Goal: Task Accomplishment & Management: Manage account settings

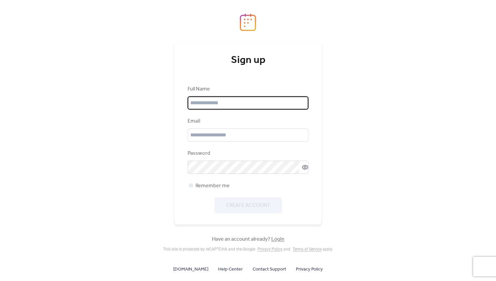
click at [249, 97] on input "text" at bounding box center [248, 102] width 121 height 13
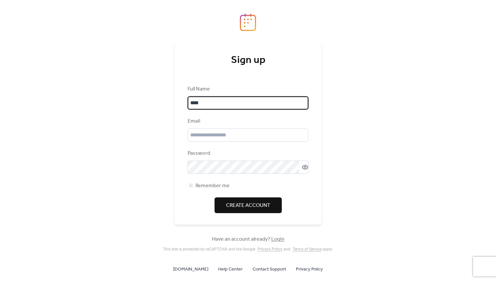
type input "****"
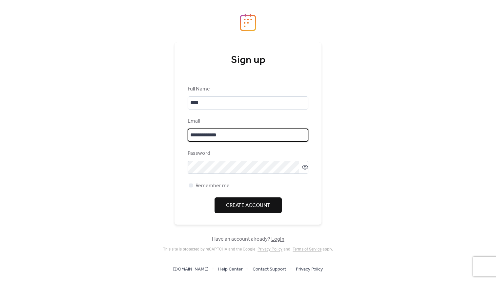
type input "**********"
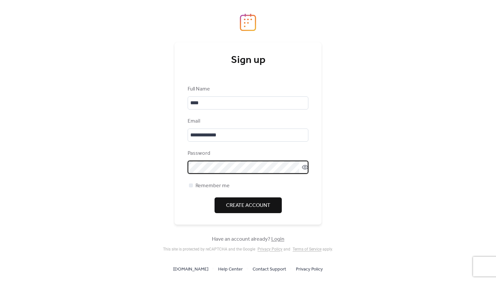
click at [260, 206] on span "Create Account" at bounding box center [248, 206] width 44 height 8
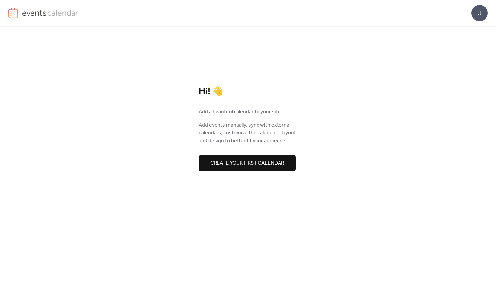
click at [260, 169] on button "Create your first calendar" at bounding box center [247, 163] width 97 height 16
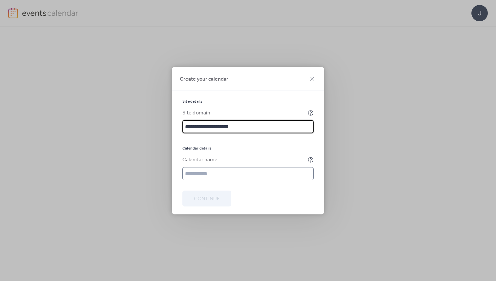
type input "**********"
click at [263, 176] on input "text" at bounding box center [247, 173] width 131 height 13
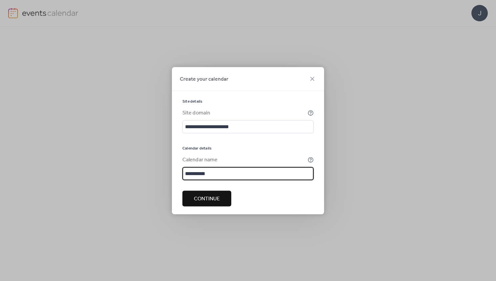
type input "**********"
click at [213, 200] on span "Continue" at bounding box center [207, 199] width 26 height 8
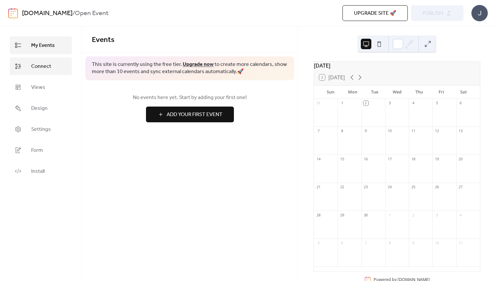
click at [46, 67] on span "Connect" at bounding box center [41, 67] width 20 height 8
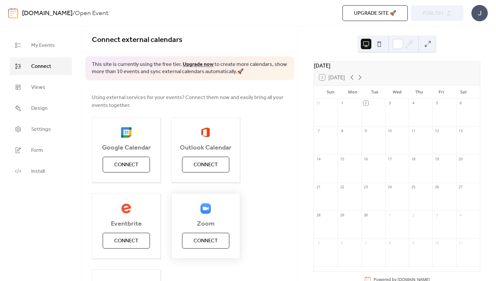
scroll to position [21, 0]
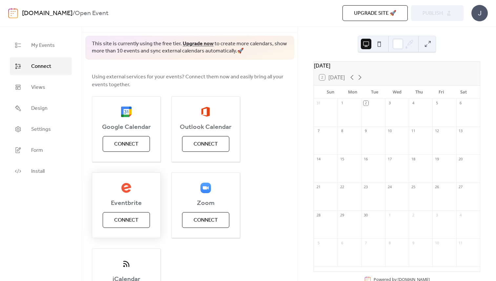
click at [125, 222] on span "Connect" at bounding box center [126, 220] width 24 height 8
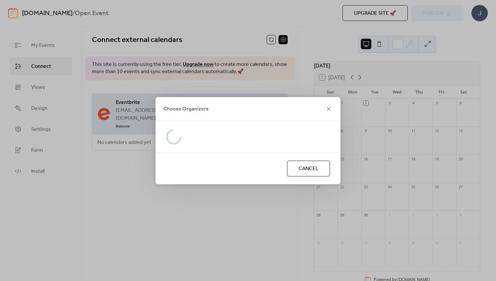
scroll to position [0, 0]
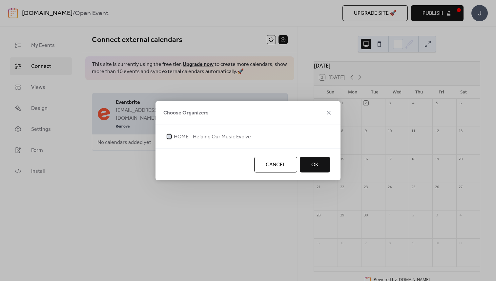
click at [209, 135] on span "HOME - Helping Our Music Evolve" at bounding box center [212, 137] width 77 height 8
click at [320, 163] on button "OK" at bounding box center [315, 165] width 30 height 16
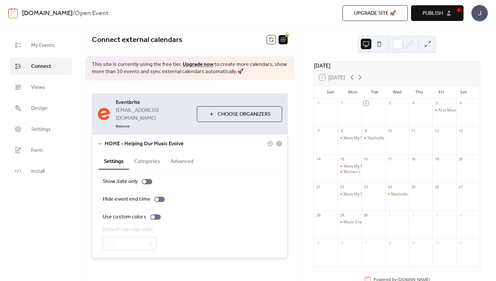
click at [148, 155] on button "Categories" at bounding box center [147, 161] width 36 height 16
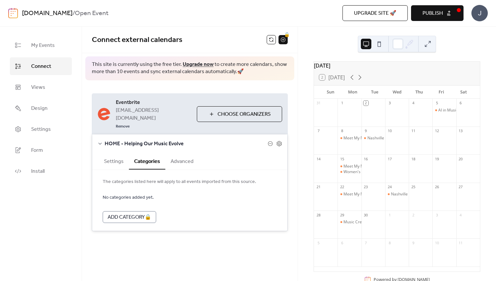
click at [187, 154] on button "Advanced" at bounding box center [181, 161] width 33 height 16
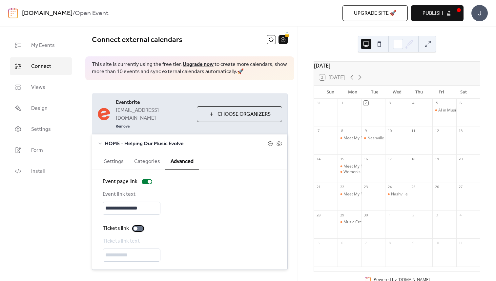
click at [137, 226] on div at bounding box center [138, 228] width 10 height 5
click at [40, 90] on span "Views" at bounding box center [38, 88] width 14 height 8
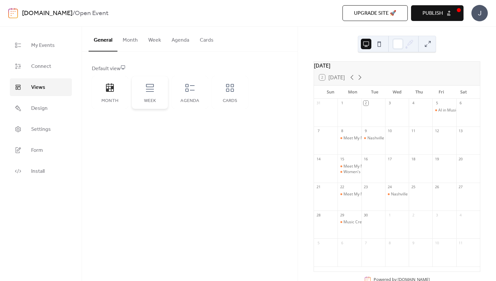
click at [148, 94] on div "Week" at bounding box center [150, 92] width 36 height 33
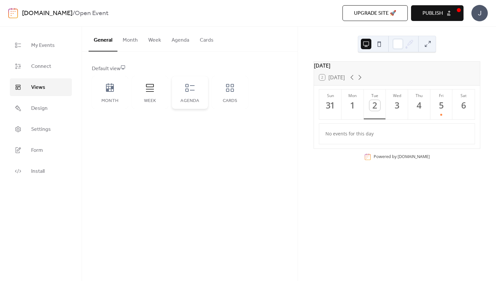
click at [192, 90] on icon at bounding box center [189, 88] width 9 height 8
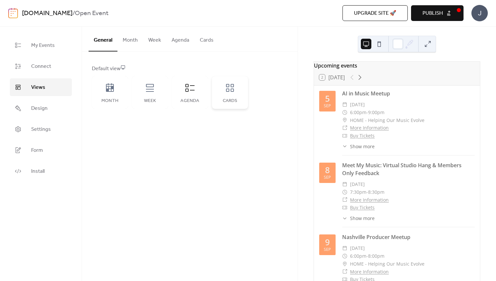
click at [229, 96] on div "Cards" at bounding box center [230, 92] width 36 height 33
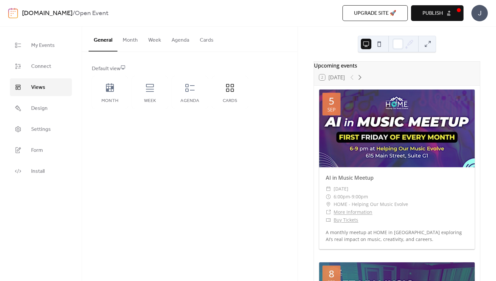
click at [204, 40] on button "Cards" at bounding box center [206, 39] width 24 height 24
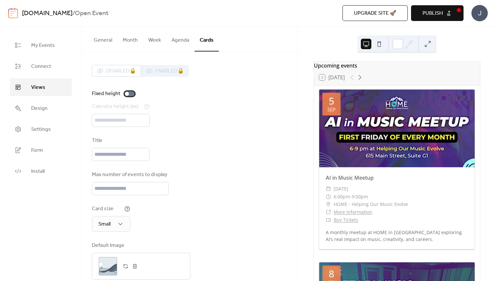
click at [130, 93] on div at bounding box center [129, 93] width 10 height 5
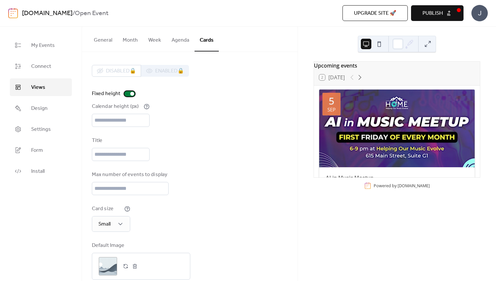
click at [130, 93] on div at bounding box center [132, 94] width 4 height 4
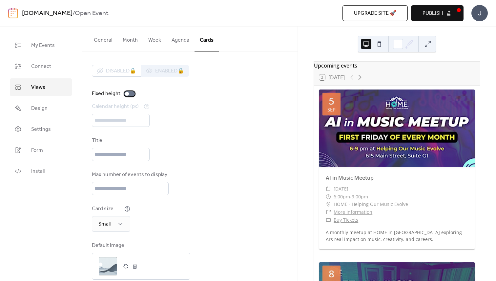
scroll to position [12, 0]
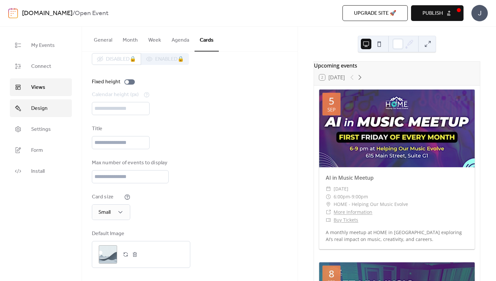
click at [46, 109] on span "Design" at bounding box center [39, 109] width 16 height 8
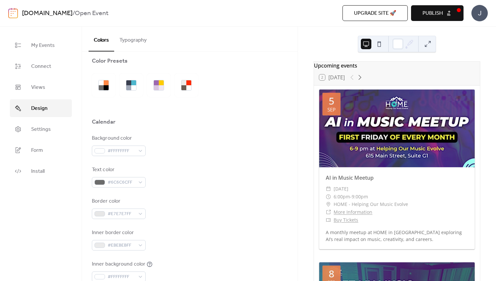
scroll to position [10, 0]
click at [134, 82] on div at bounding box center [133, 81] width 5 height 5
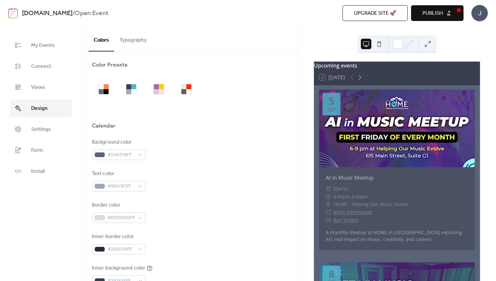
scroll to position [0, 0]
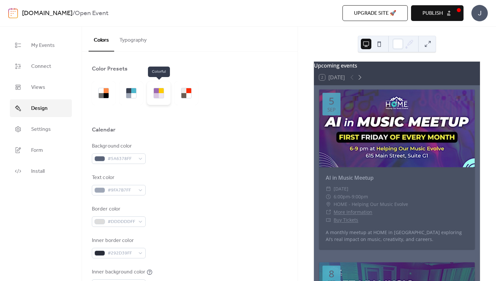
click at [153, 96] on div at bounding box center [158, 93] width 10 height 10
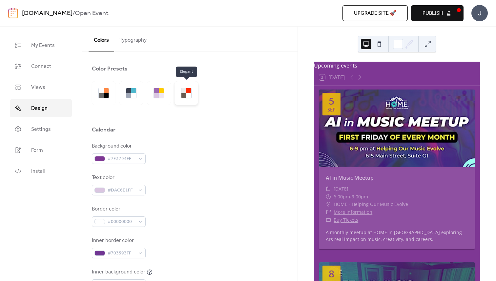
click at [189, 94] on div at bounding box center [188, 95] width 5 height 5
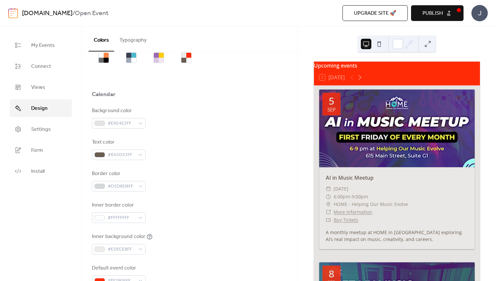
scroll to position [28, 0]
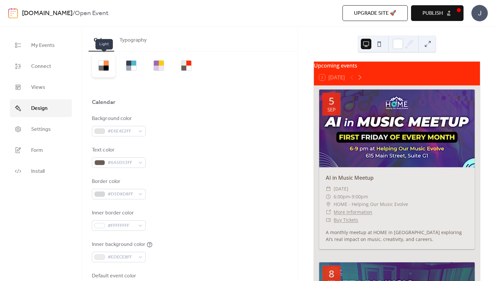
click at [107, 65] on div at bounding box center [106, 63] width 5 height 5
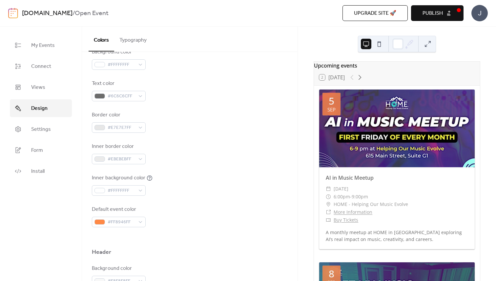
scroll to position [129, 0]
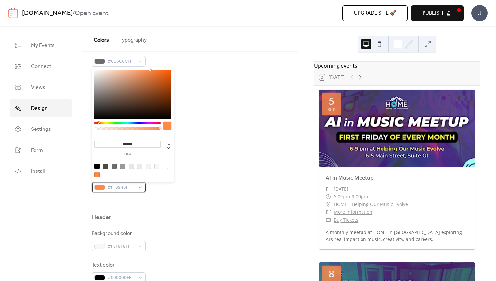
click at [140, 187] on div "#FF8946FF" at bounding box center [119, 187] width 54 height 10
click at [134, 143] on input "*******" at bounding box center [127, 144] width 66 height 7
paste input
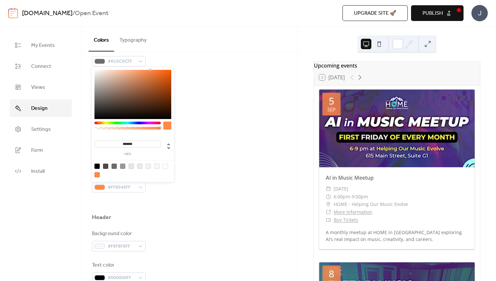
type input "*******"
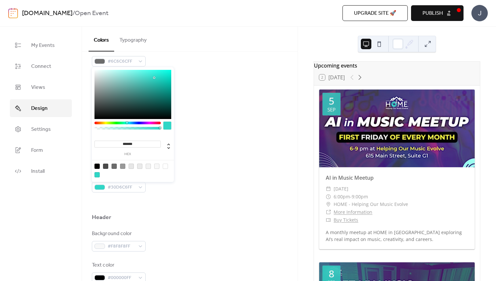
click at [196, 172] on div "Default event color #30D6C6FF" at bounding box center [190, 182] width 196 height 22
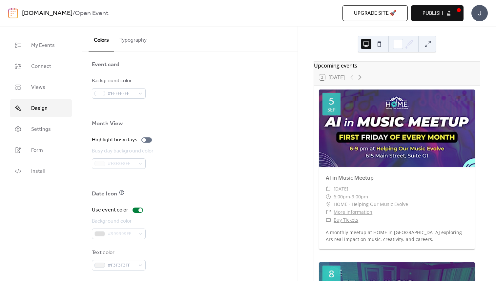
scroll to position [406, 0]
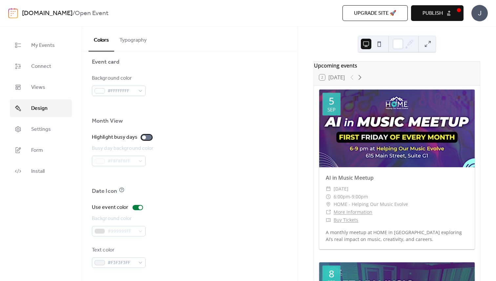
click at [143, 137] on div at bounding box center [144, 137] width 4 height 4
click at [147, 138] on div at bounding box center [149, 137] width 4 height 4
click at [376, 45] on button at bounding box center [379, 44] width 10 height 10
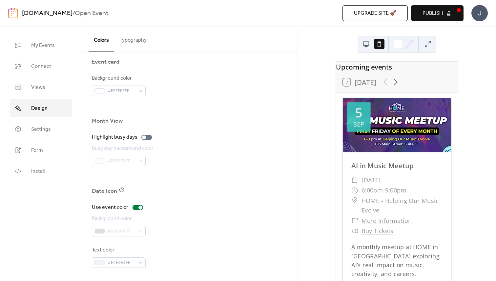
click at [369, 43] on button at bounding box center [366, 44] width 10 height 10
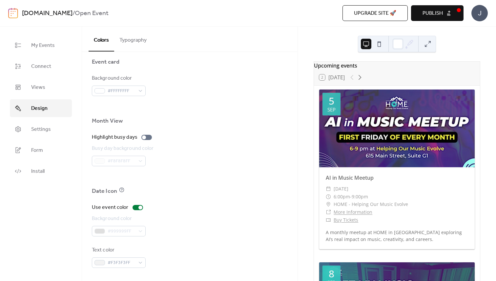
scroll to position [15, 0]
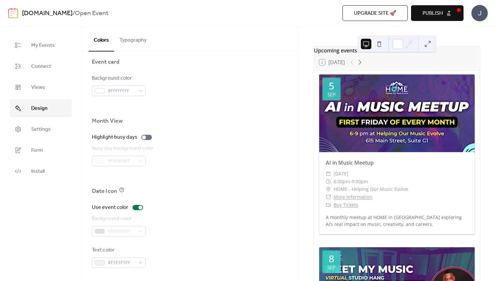
click at [427, 42] on button at bounding box center [427, 44] width 10 height 10
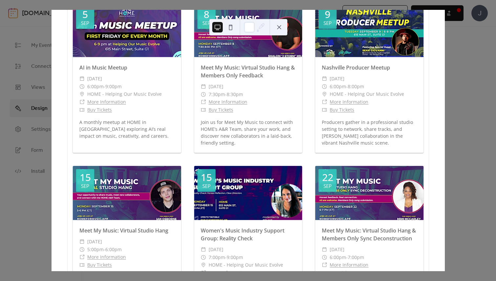
scroll to position [0, 0]
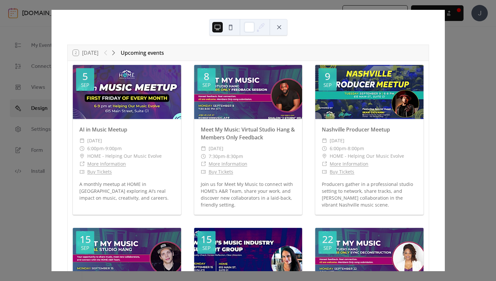
click at [279, 30] on button at bounding box center [279, 27] width 10 height 10
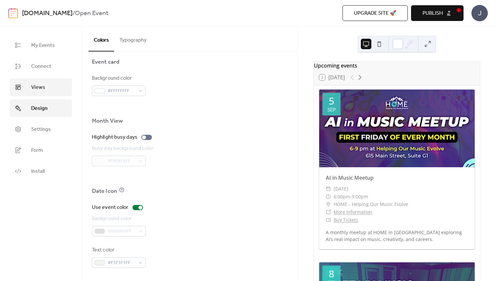
click at [36, 82] on link "Views" at bounding box center [41, 87] width 62 height 18
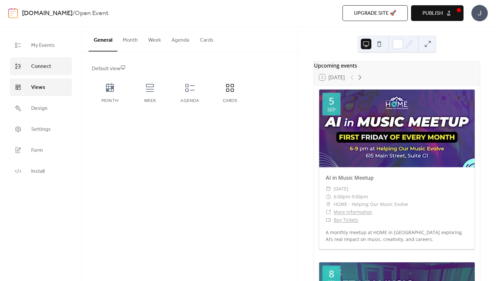
click at [48, 64] on span "Connect" at bounding box center [41, 67] width 20 height 8
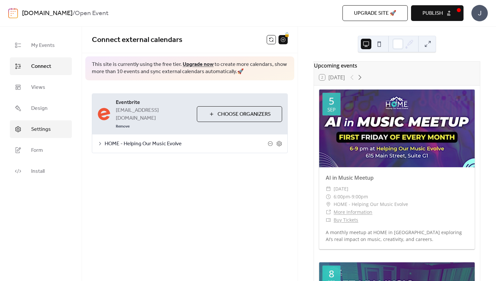
click at [39, 127] on span "Settings" at bounding box center [41, 130] width 20 height 8
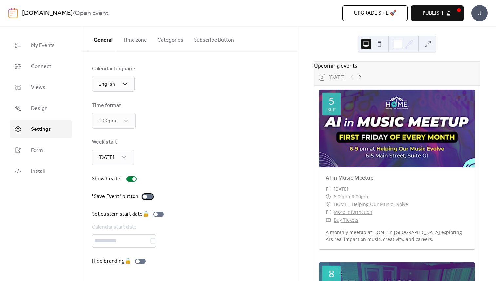
click at [147, 197] on div at bounding box center [147, 196] width 10 height 5
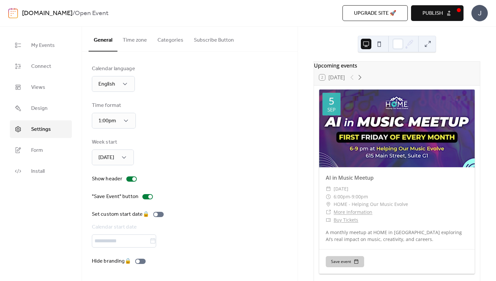
click at [142, 44] on button "Time zone" at bounding box center [134, 39] width 35 height 24
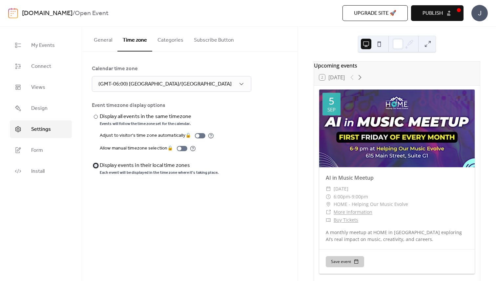
click at [97, 168] on div "​" at bounding box center [95, 166] width 7 height 8
click at [96, 118] on div at bounding box center [96, 117] width 4 height 4
click at [97, 168] on div "​" at bounding box center [95, 166] width 7 height 8
click at [169, 43] on button "Categories" at bounding box center [170, 39] width 36 height 24
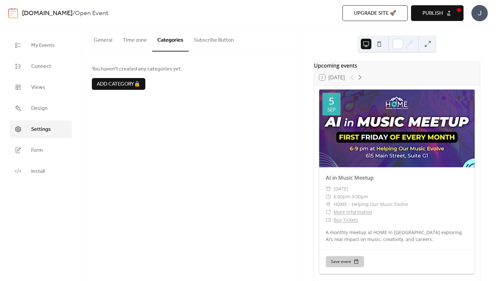
click at [211, 36] on button "Subscribe Button" at bounding box center [214, 39] width 50 height 24
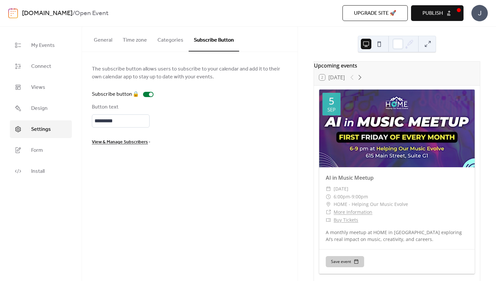
click at [105, 43] on button "General" at bounding box center [103, 39] width 29 height 24
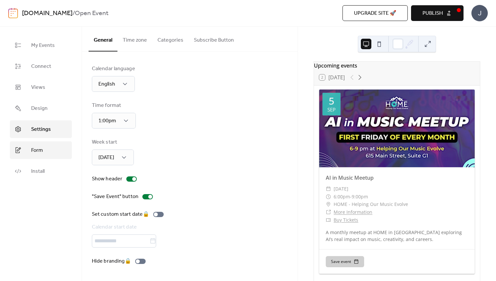
click at [38, 147] on span "Form" at bounding box center [37, 151] width 12 height 8
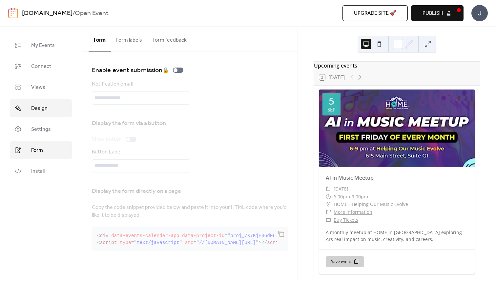
click at [40, 107] on span "Design" at bounding box center [39, 109] width 16 height 8
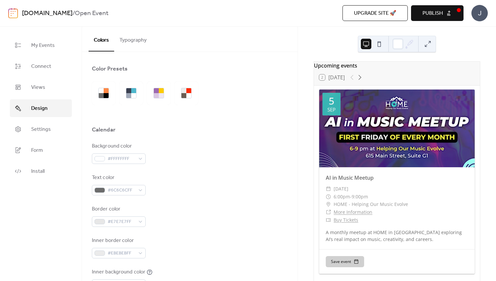
click at [138, 42] on button "Typography" at bounding box center [133, 39] width 38 height 24
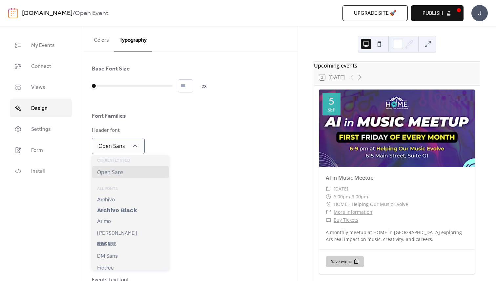
click at [111, 190] on div "Currently Used Open Sans ALL FONTS Archivo Archivo Black [PERSON_NAME] Bebas Ne…" at bounding box center [130, 212] width 77 height 115
click at [196, 161] on div "Base Font Size * px Font Families Header font Open Sans Week days font Open San…" at bounding box center [190, 221] width 196 height 313
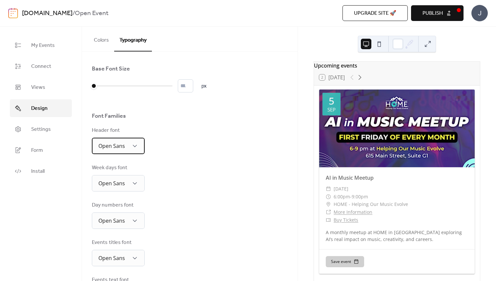
click at [130, 147] on div "Open Sans" at bounding box center [118, 146] width 53 height 16
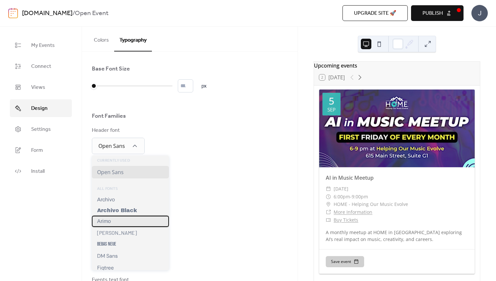
click at [114, 222] on div "Arimo" at bounding box center [130, 221] width 77 height 11
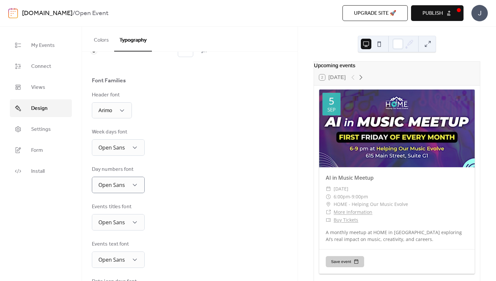
scroll to position [41, 0]
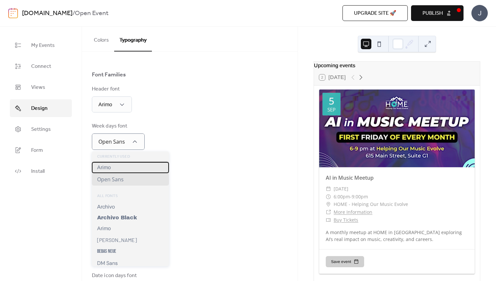
click at [112, 169] on div "Arimo" at bounding box center [130, 167] width 77 height 11
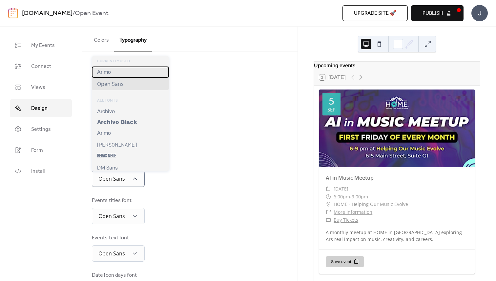
click at [109, 72] on span "Arimo" at bounding box center [104, 72] width 14 height 6
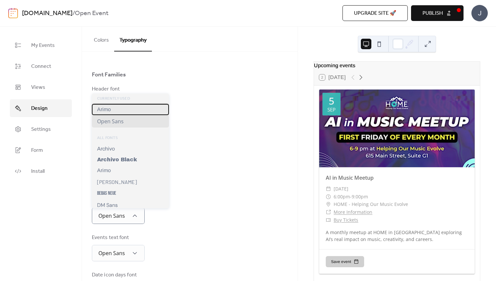
click at [114, 112] on div "Arimo" at bounding box center [130, 109] width 77 height 11
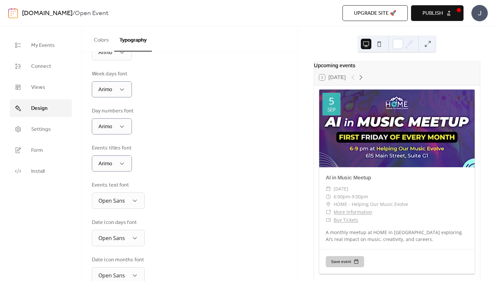
scroll to position [94, 0]
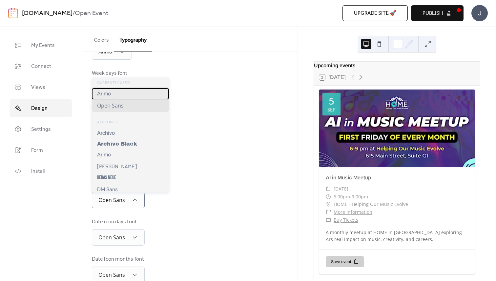
click at [115, 93] on div "Arimo" at bounding box center [130, 93] width 77 height 11
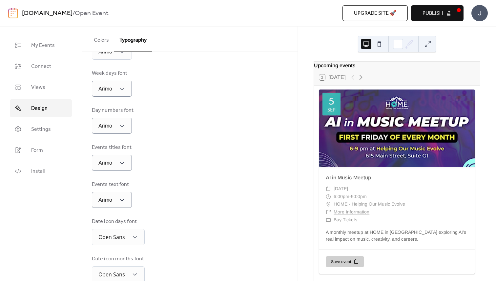
scroll to position [110, 0]
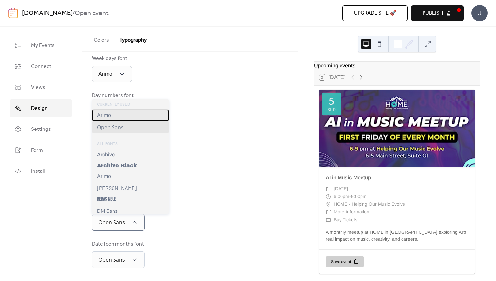
click at [116, 115] on div "Arimo" at bounding box center [130, 115] width 77 height 11
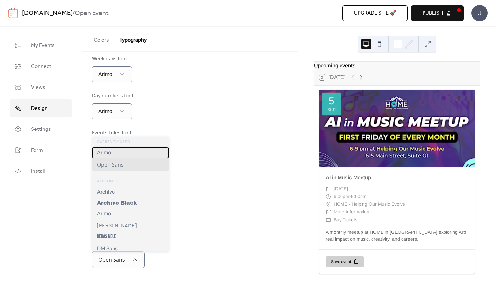
click at [113, 155] on div "Arimo" at bounding box center [130, 152] width 77 height 11
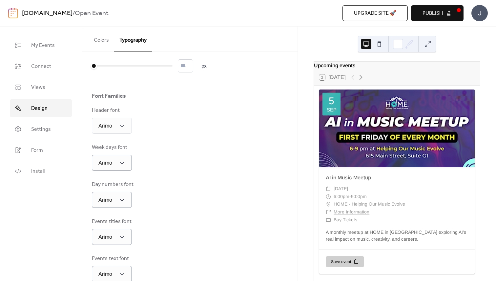
scroll to position [0, 0]
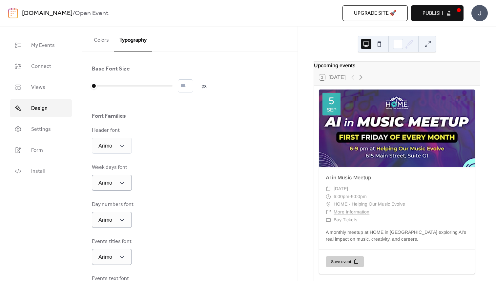
click at [436, 13] on span "Publish" at bounding box center [432, 14] width 20 height 8
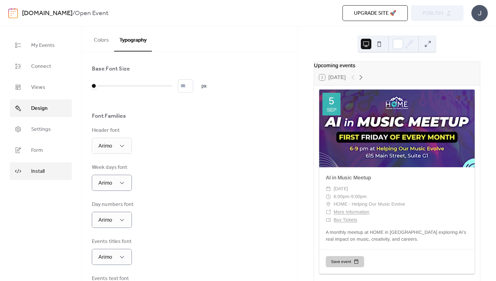
click at [39, 175] on span "Install" at bounding box center [37, 172] width 13 height 8
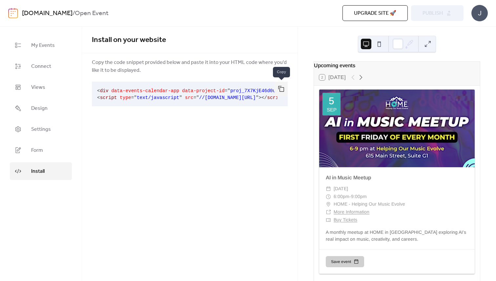
click at [281, 88] on button "button" at bounding box center [280, 89] width 13 height 14
